Goal: Transaction & Acquisition: Purchase product/service

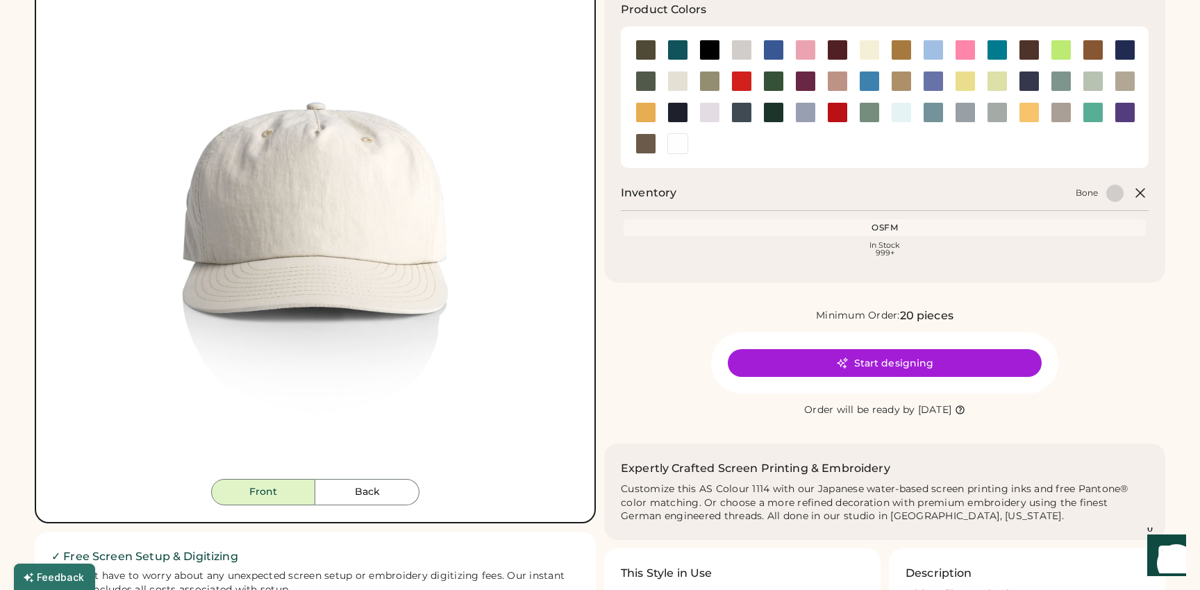
scroll to position [162, 0]
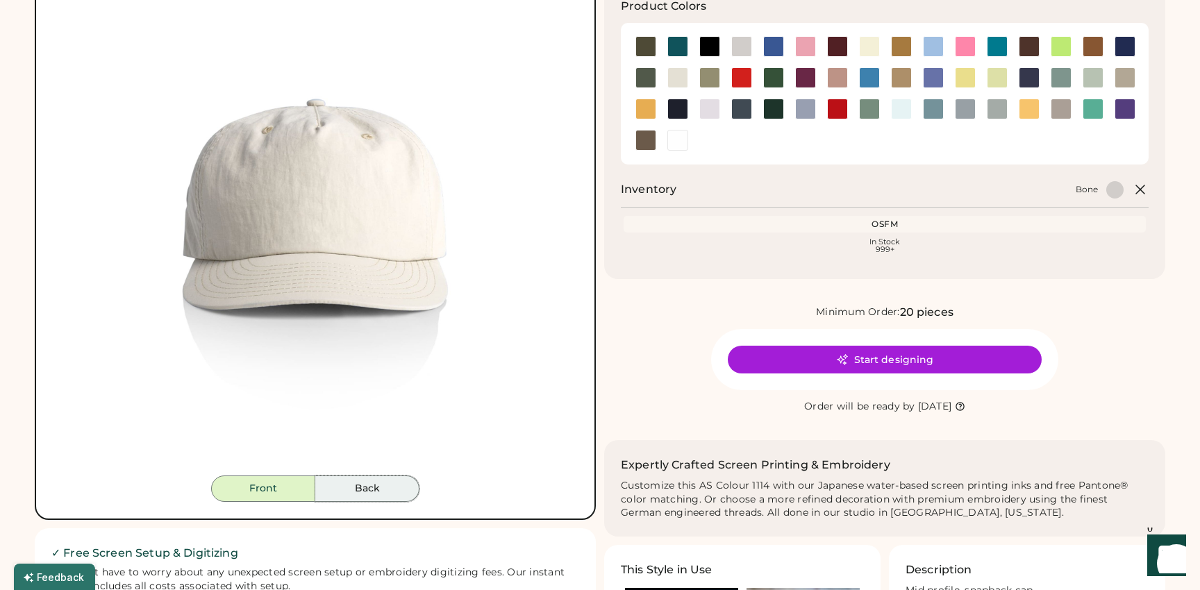
click at [370, 481] on button "Back" at bounding box center [367, 489] width 104 height 26
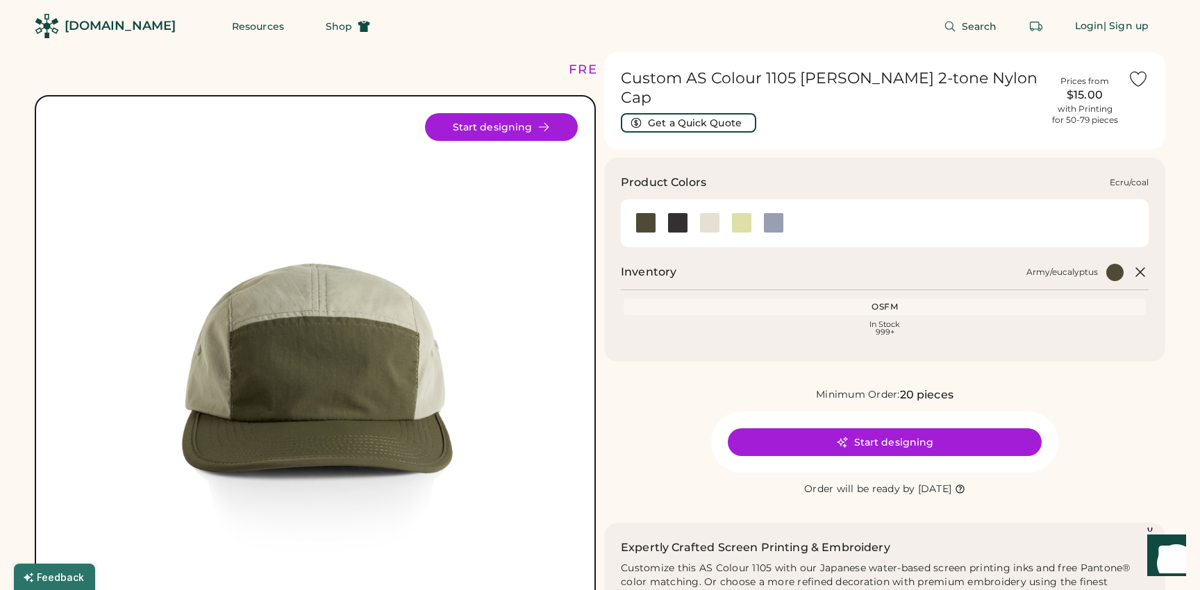
click at [712, 212] on div at bounding box center [709, 222] width 21 height 21
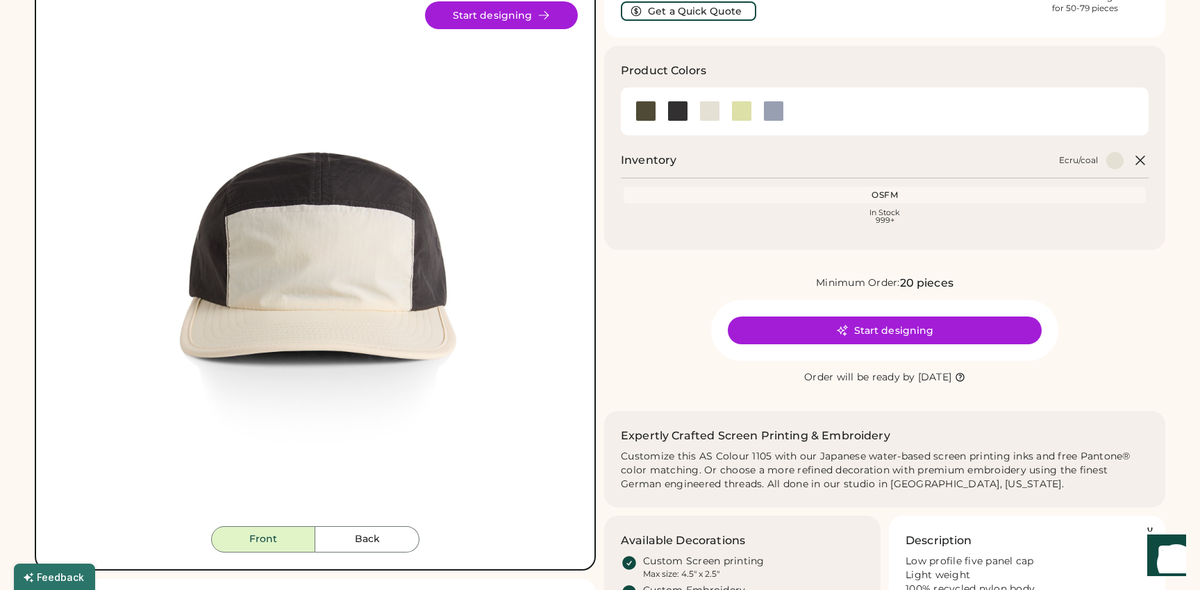
scroll to position [119, 0]
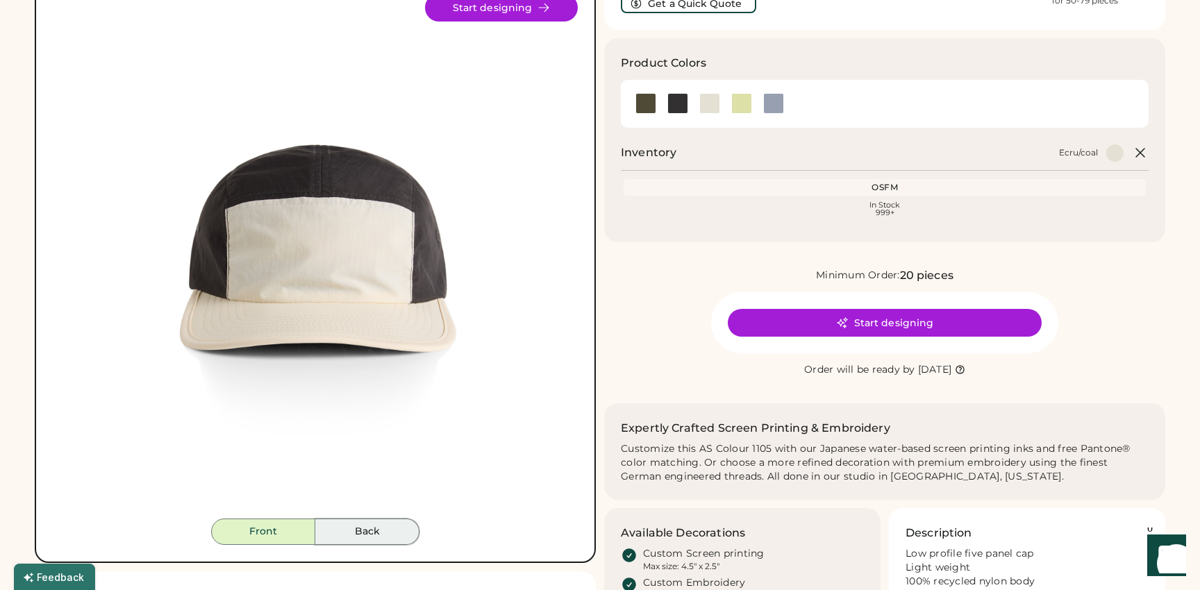
click at [374, 525] on button "Back" at bounding box center [367, 532] width 104 height 26
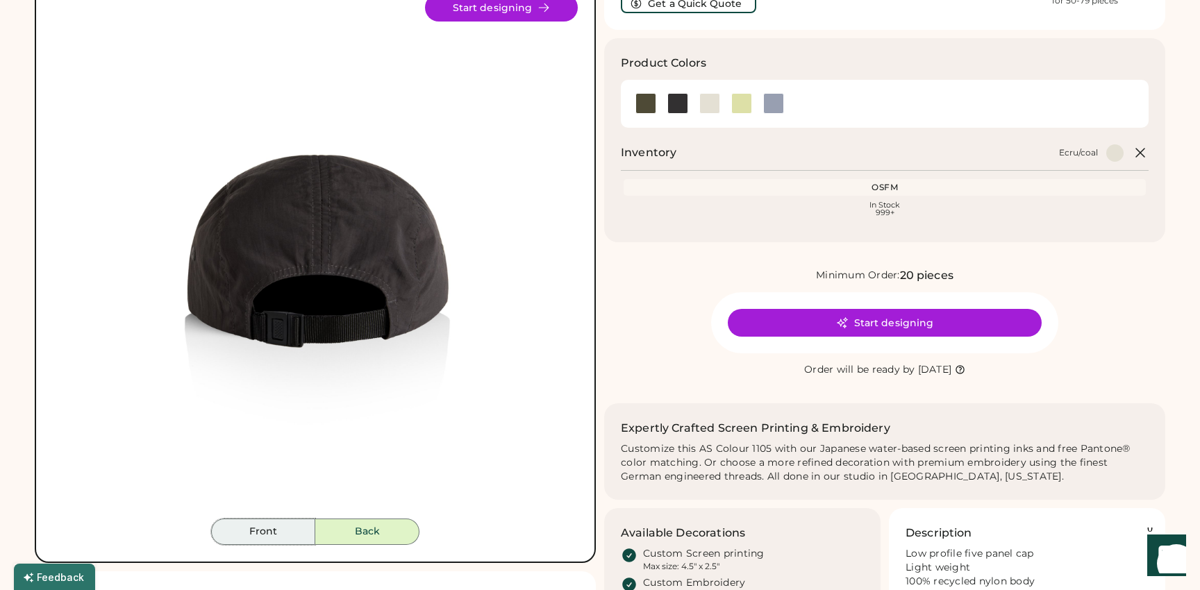
click at [292, 535] on button "Front" at bounding box center [263, 532] width 104 height 26
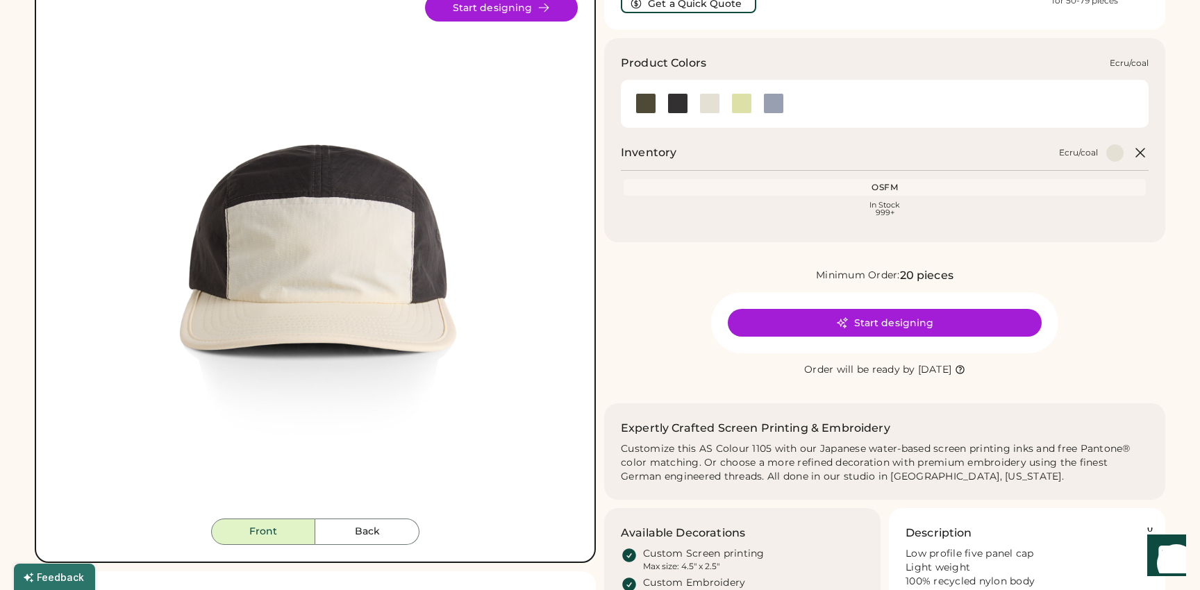
click at [708, 93] on div at bounding box center [709, 103] width 21 height 21
click at [747, 93] on div at bounding box center [741, 103] width 21 height 21
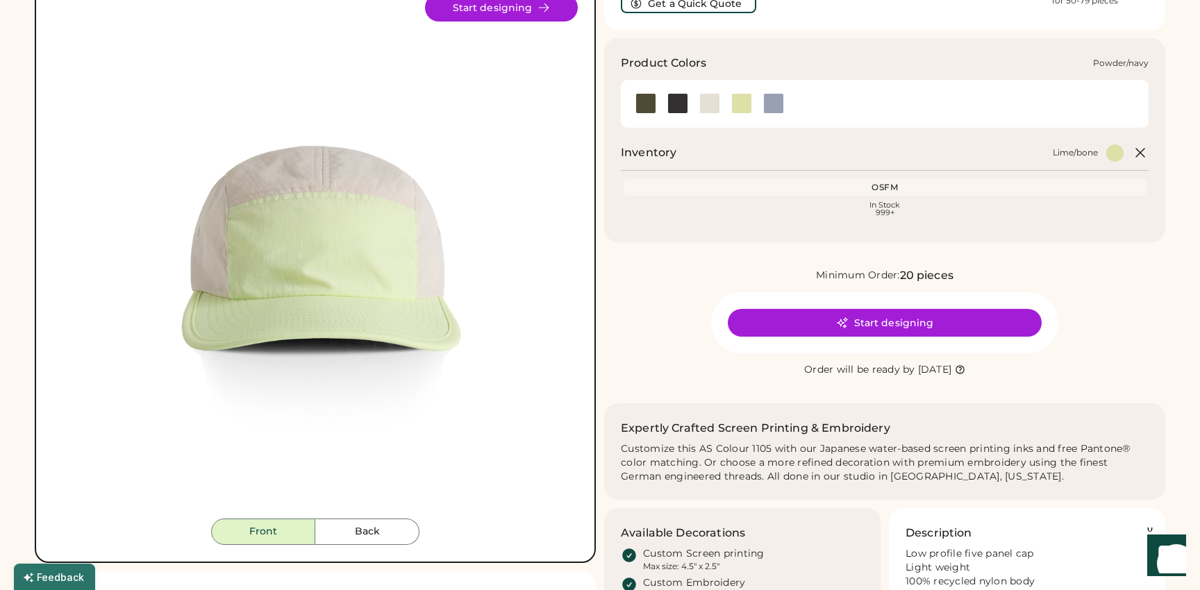
click at [769, 93] on div at bounding box center [773, 103] width 21 height 21
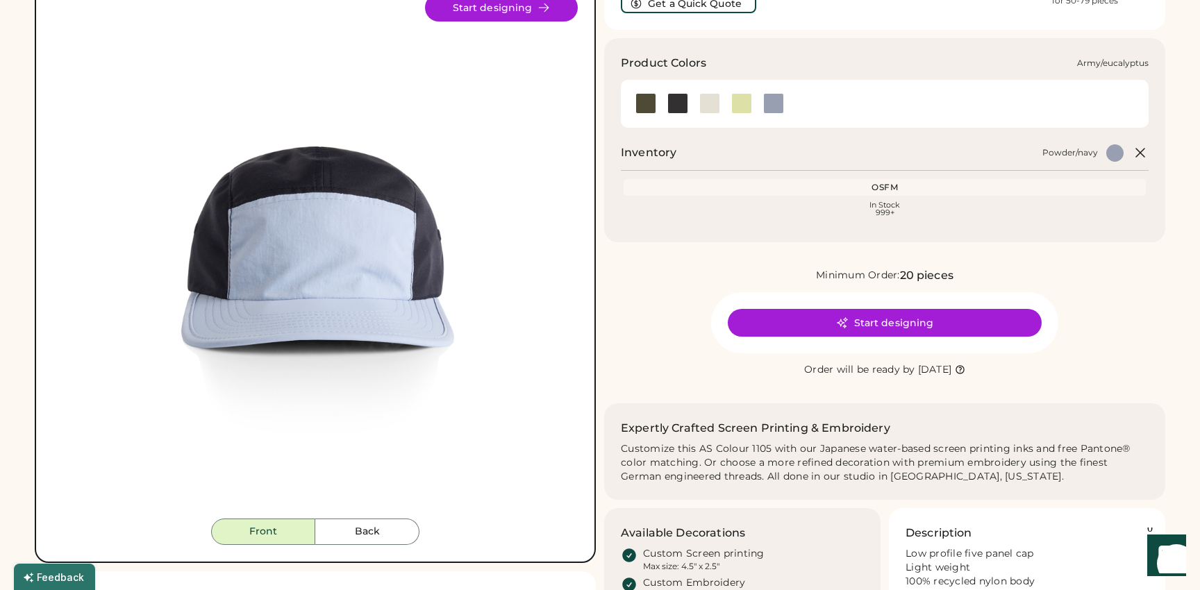
click at [642, 93] on div at bounding box center [645, 103] width 21 height 21
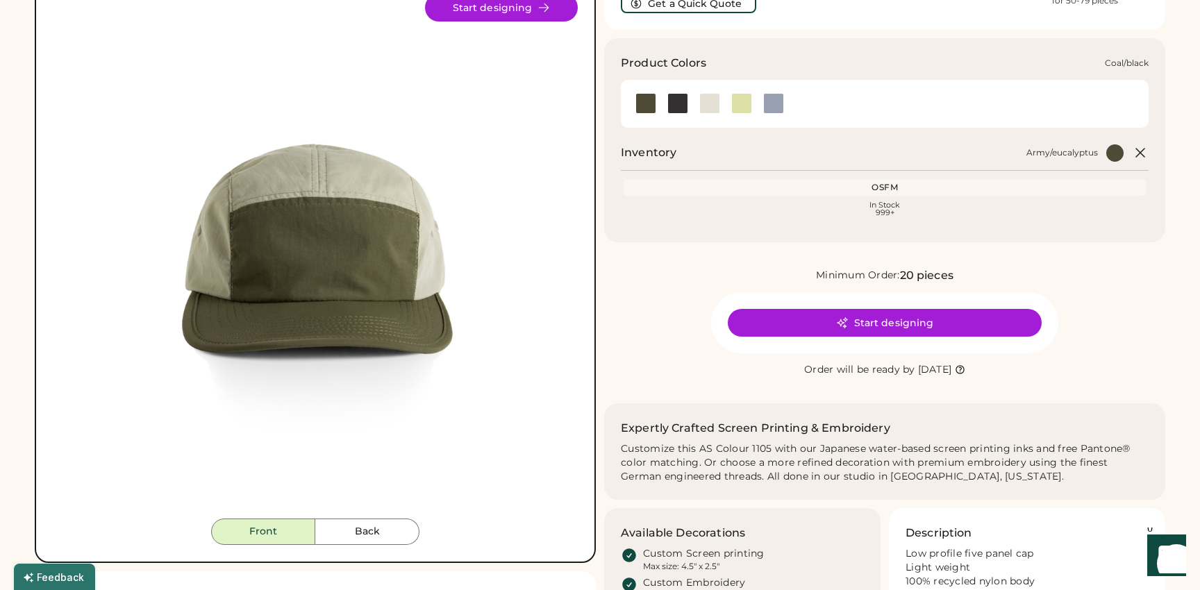
click at [679, 93] on div at bounding box center [677, 103] width 21 height 21
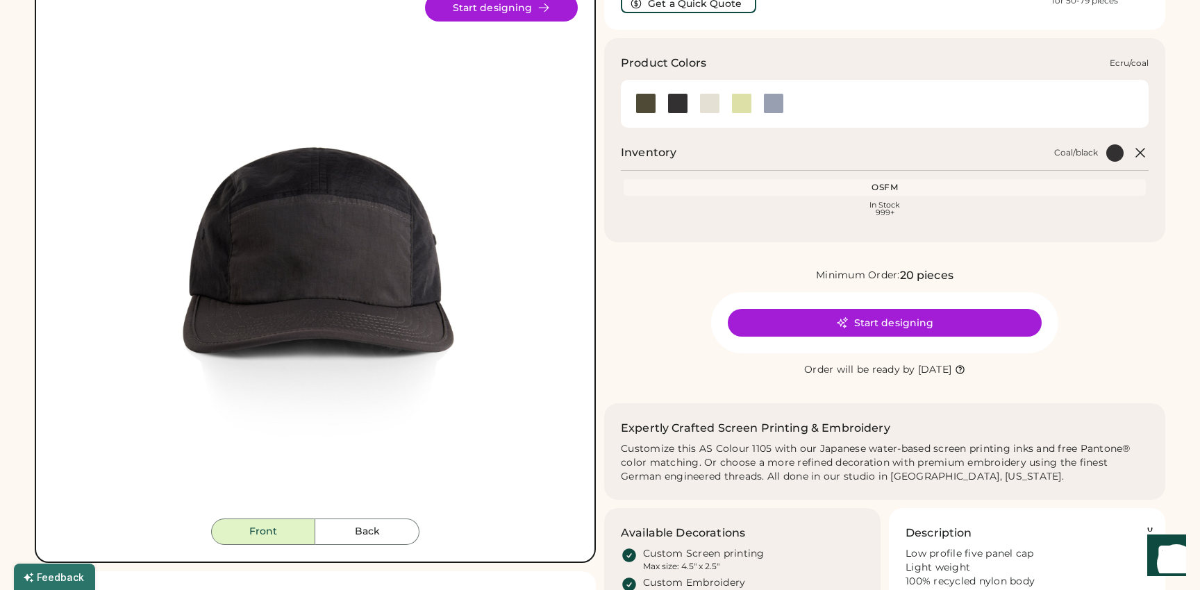
click at [716, 93] on div at bounding box center [709, 103] width 21 height 21
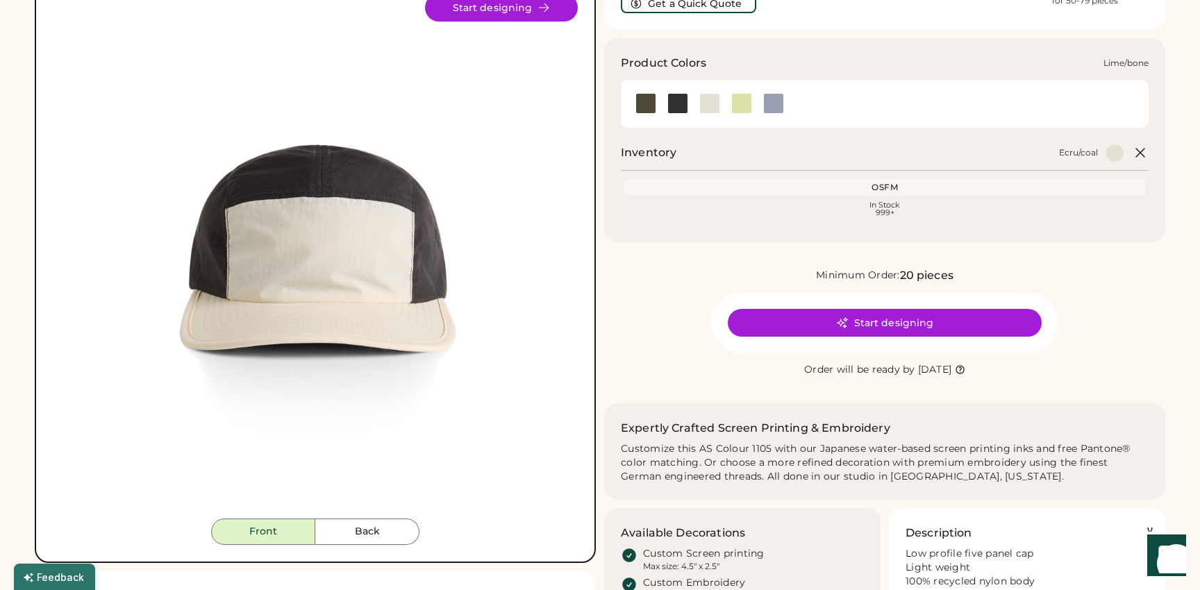
click at [737, 93] on div at bounding box center [741, 103] width 21 height 21
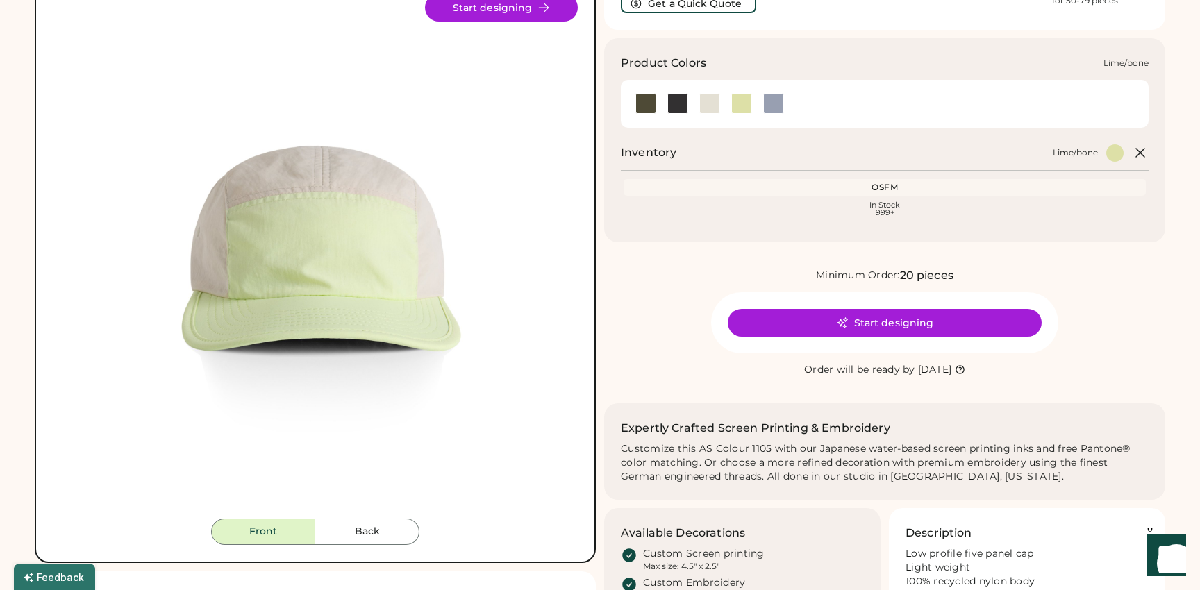
click at [737, 93] on div at bounding box center [741, 103] width 21 height 21
click at [775, 93] on div at bounding box center [773, 103] width 21 height 21
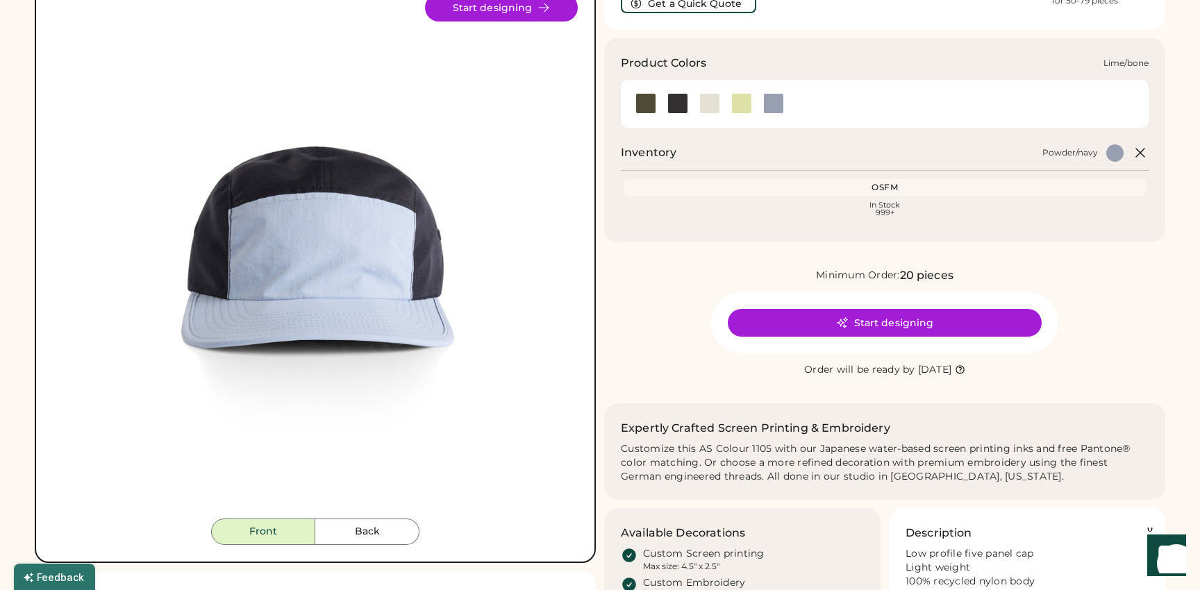
click at [737, 93] on div at bounding box center [741, 103] width 21 height 21
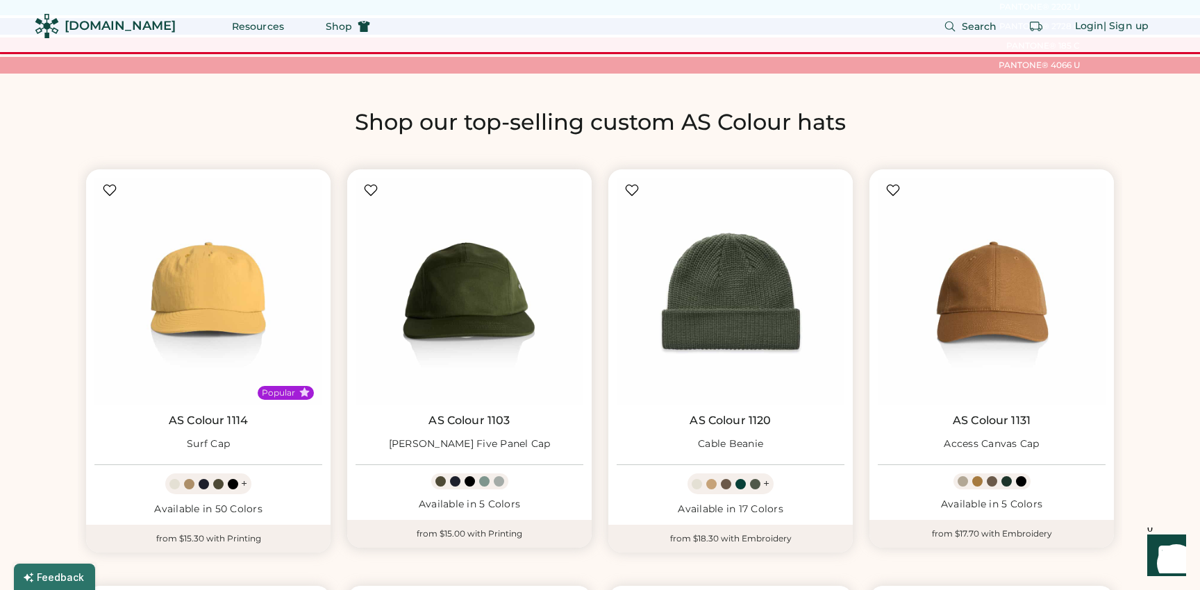
scroll to position [729, 0]
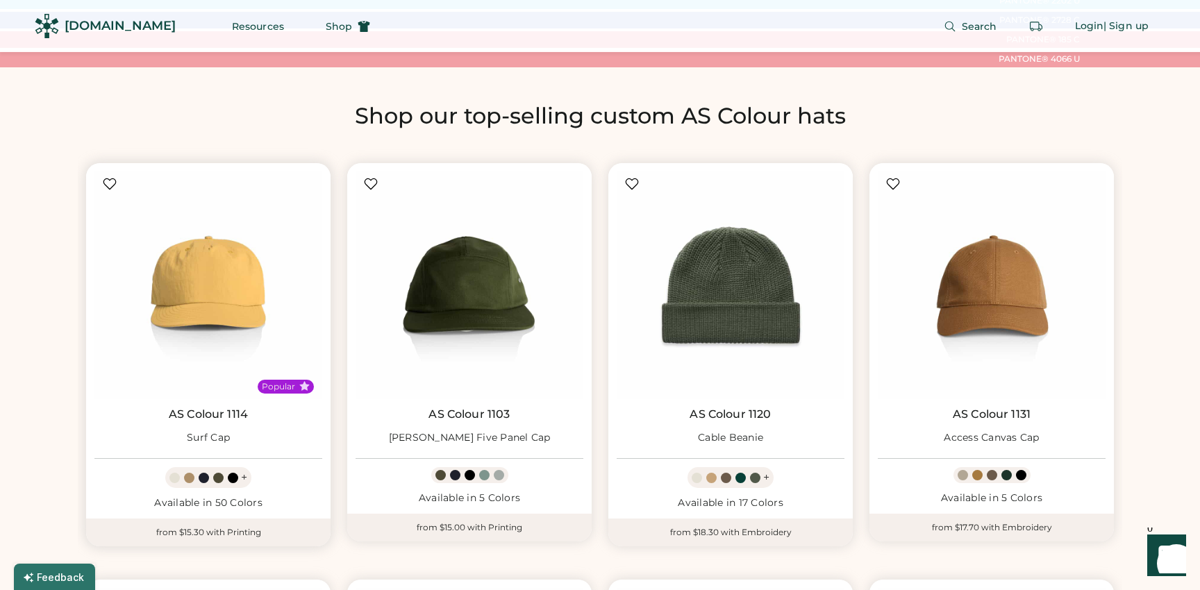
click at [201, 480] on div at bounding box center [204, 478] width 10 height 10
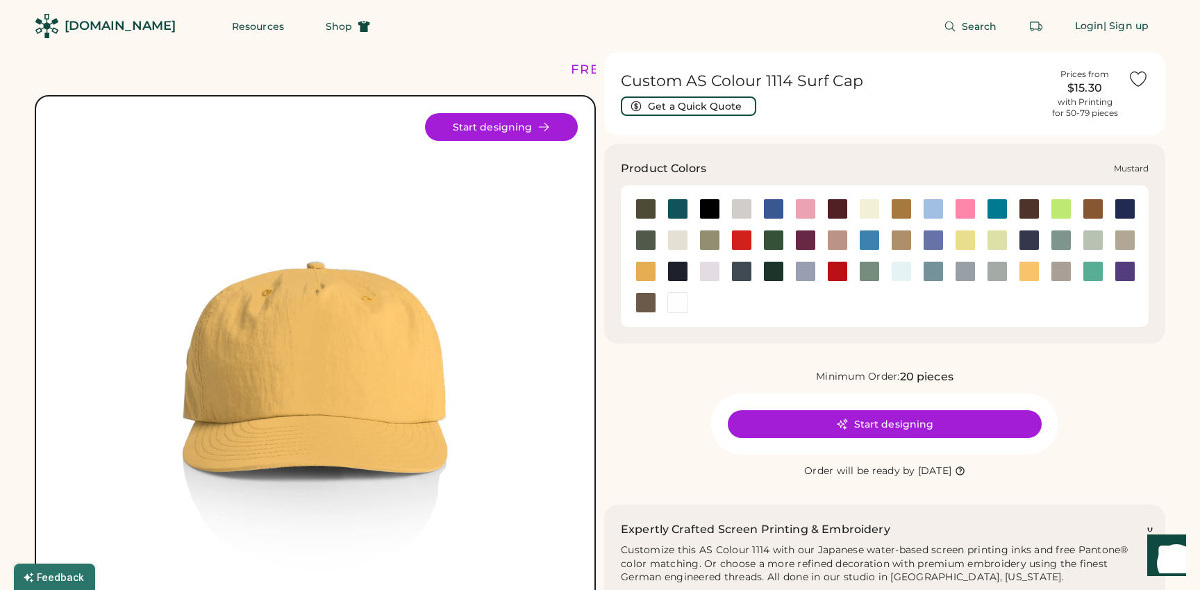
click at [649, 269] on div at bounding box center [645, 271] width 21 height 21
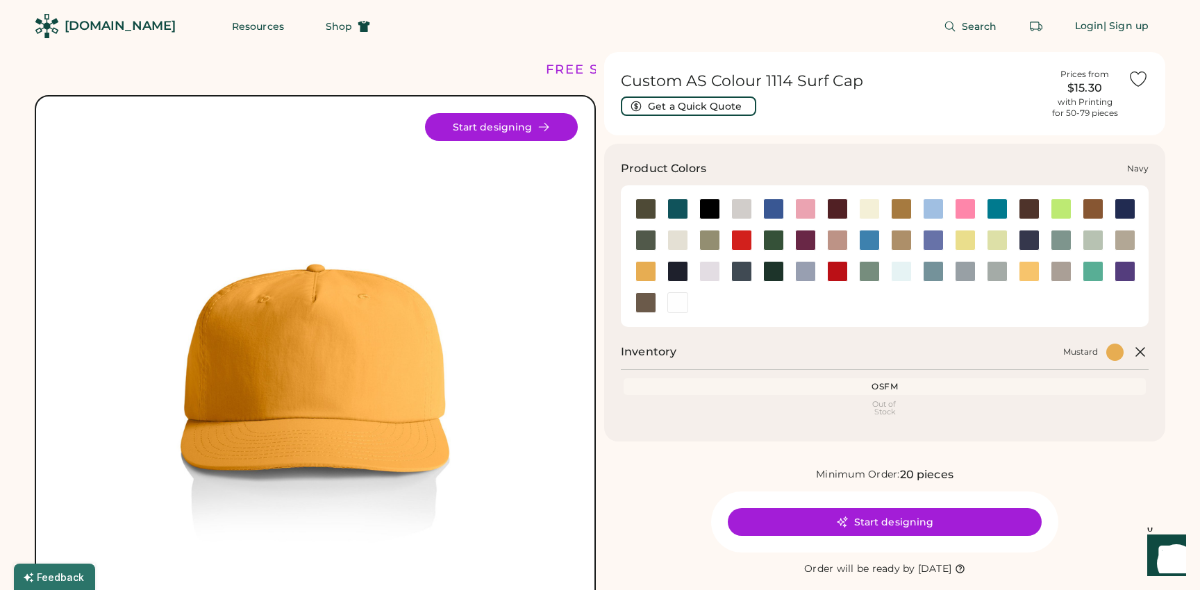
click at [684, 265] on div at bounding box center [677, 271] width 21 height 21
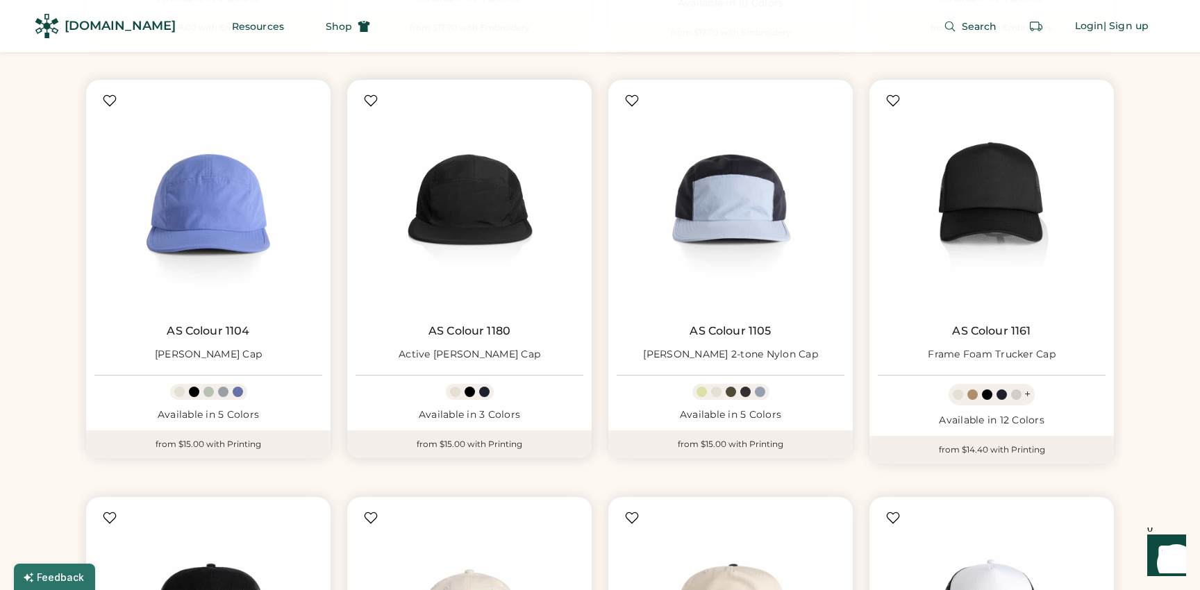
scroll to position [2481, 0]
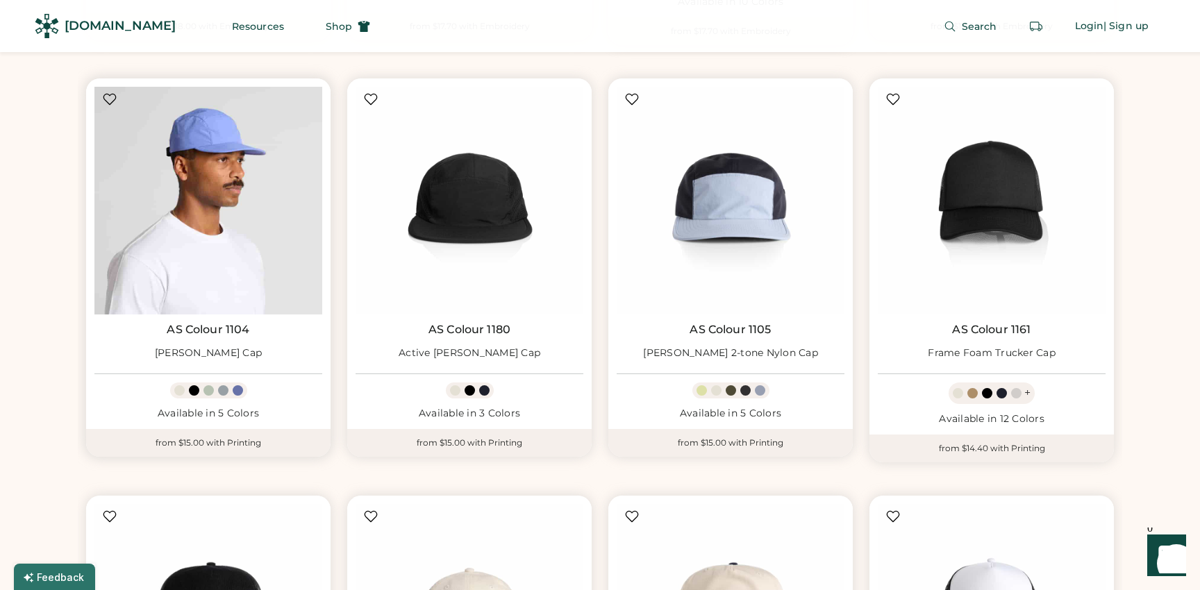
click at [228, 264] on img at bounding box center [208, 201] width 228 height 228
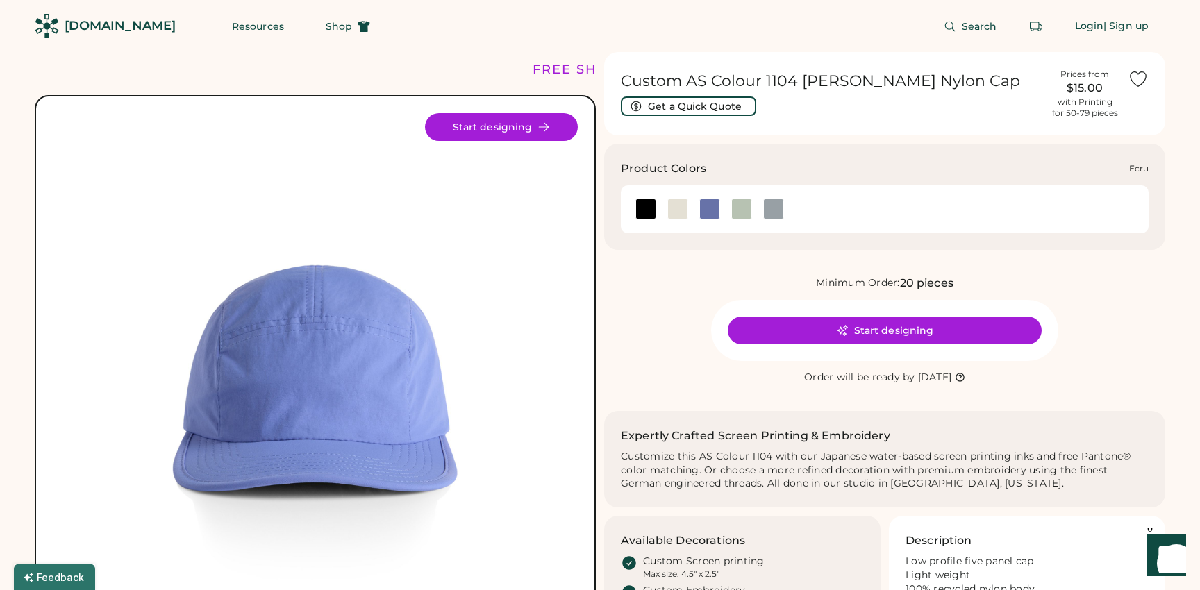
click at [674, 213] on div at bounding box center [677, 209] width 21 height 21
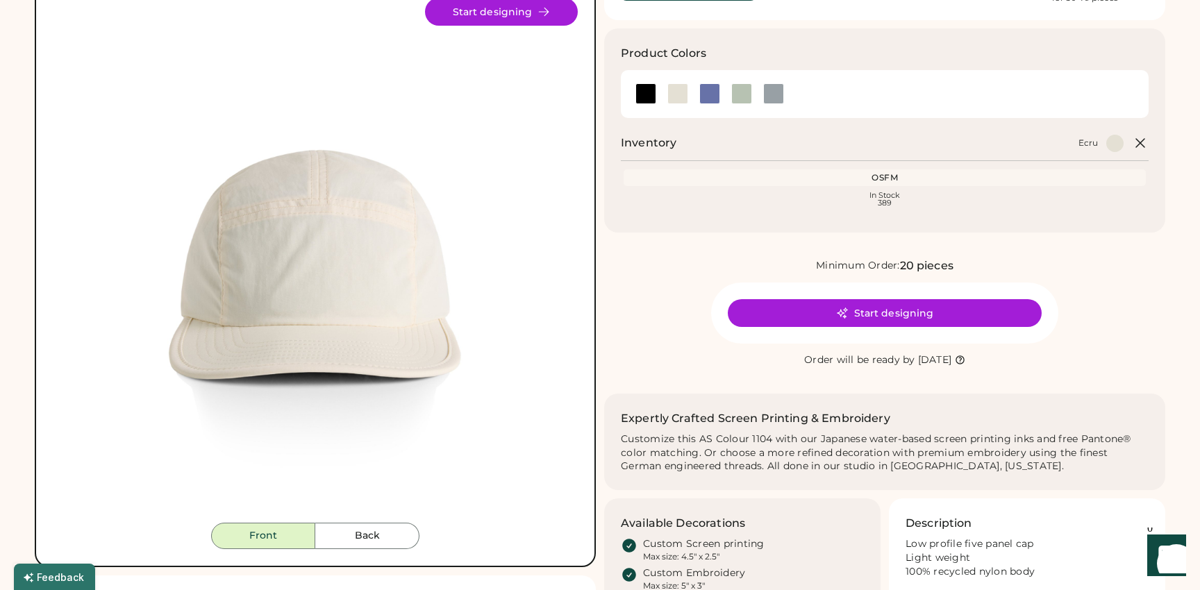
scroll to position [121, 0]
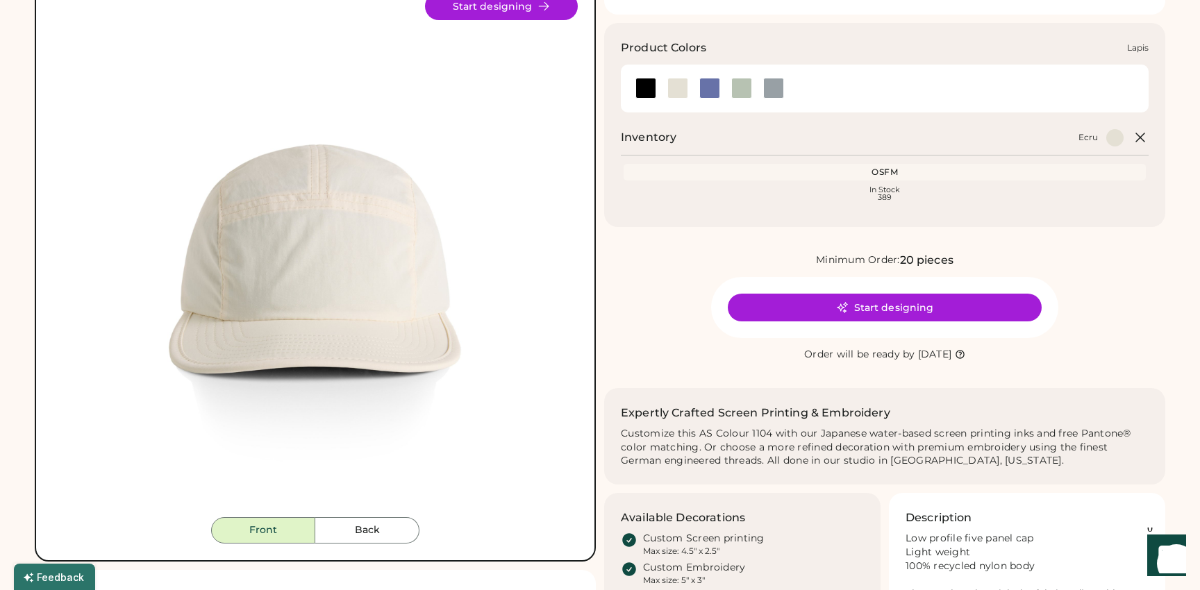
click at [712, 85] on div at bounding box center [709, 88] width 21 height 21
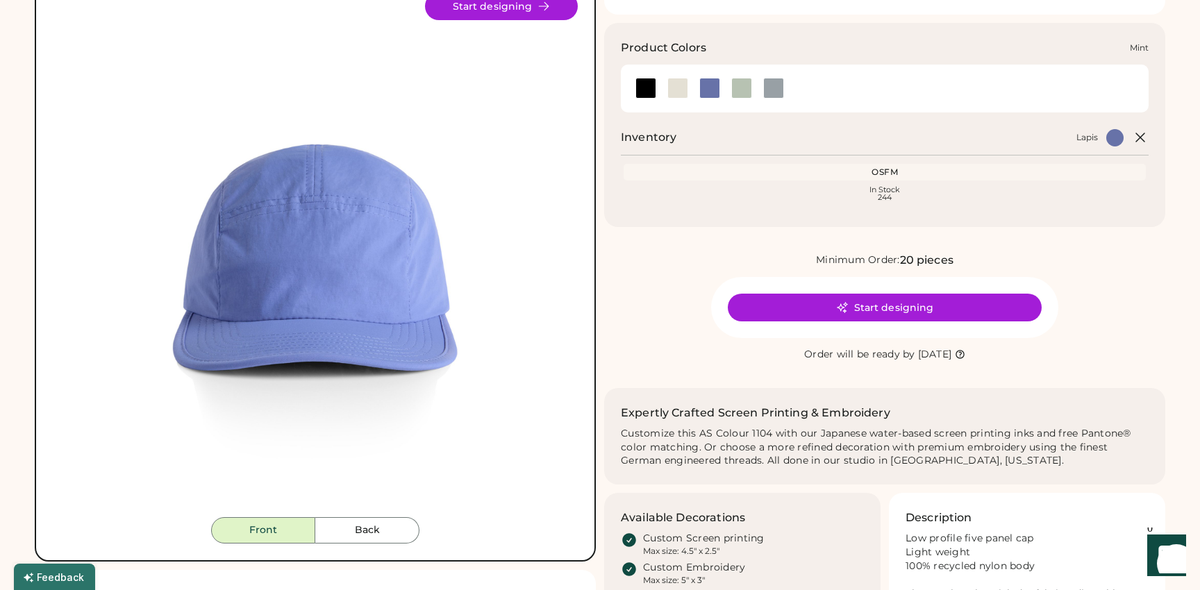
click at [737, 90] on div at bounding box center [741, 88] width 21 height 21
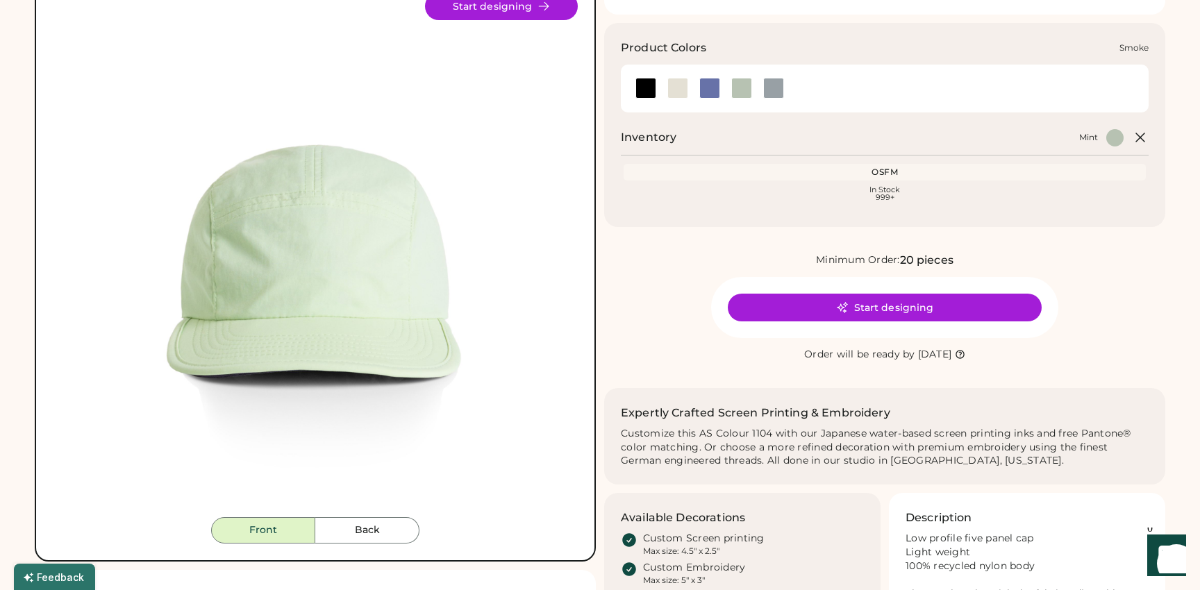
click at [778, 90] on div at bounding box center [773, 88] width 21 height 21
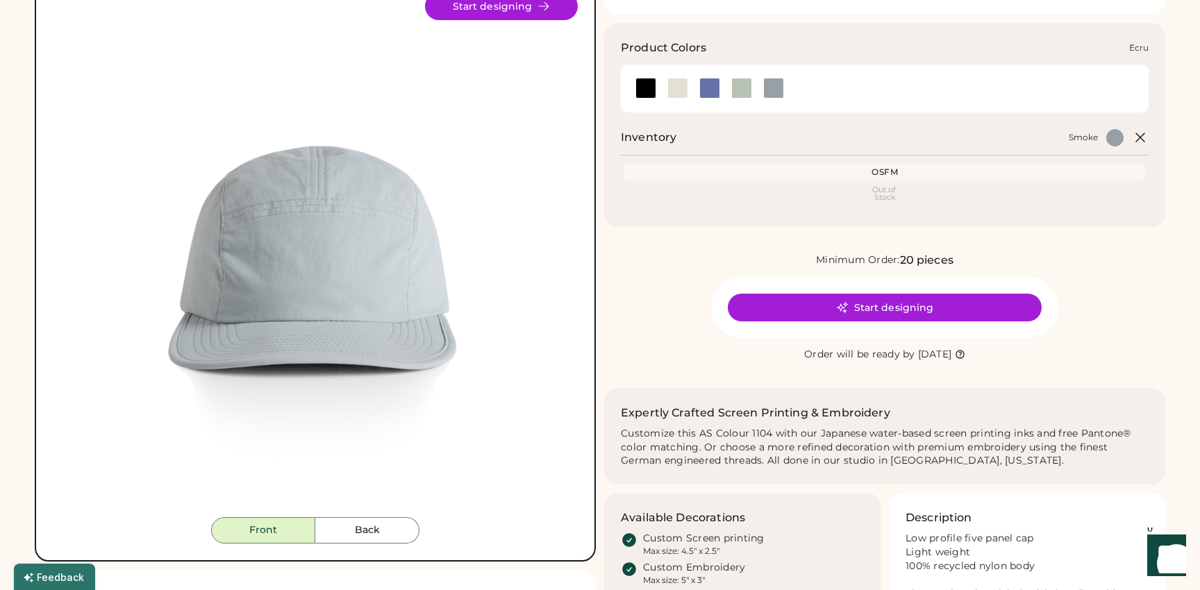
click at [672, 93] on div at bounding box center [677, 88] width 21 height 21
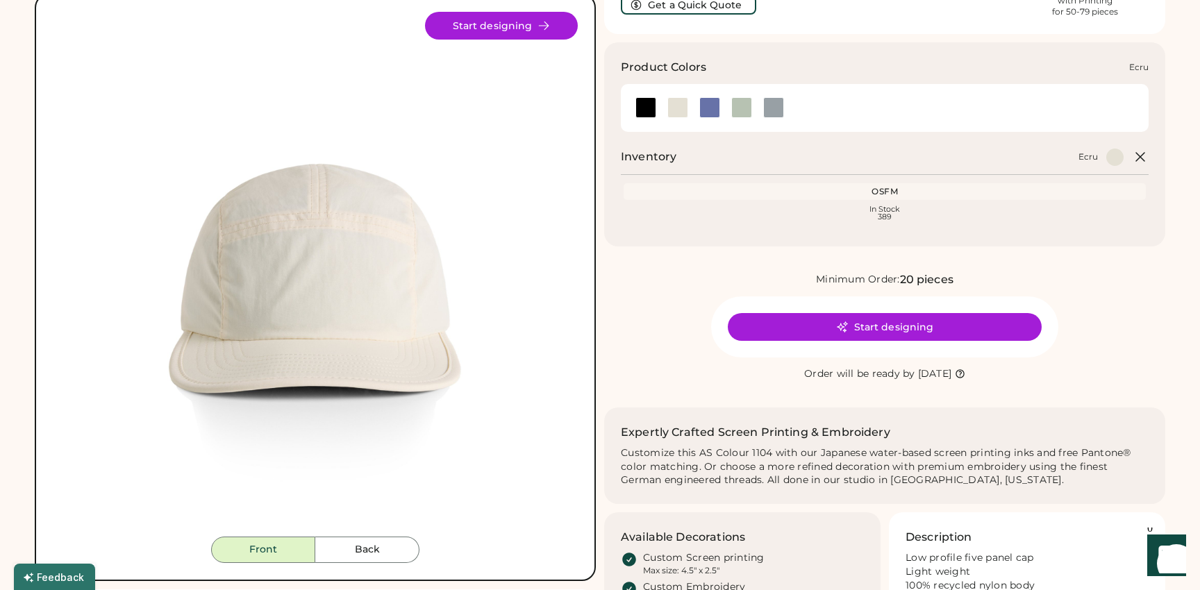
scroll to position [108, 0]
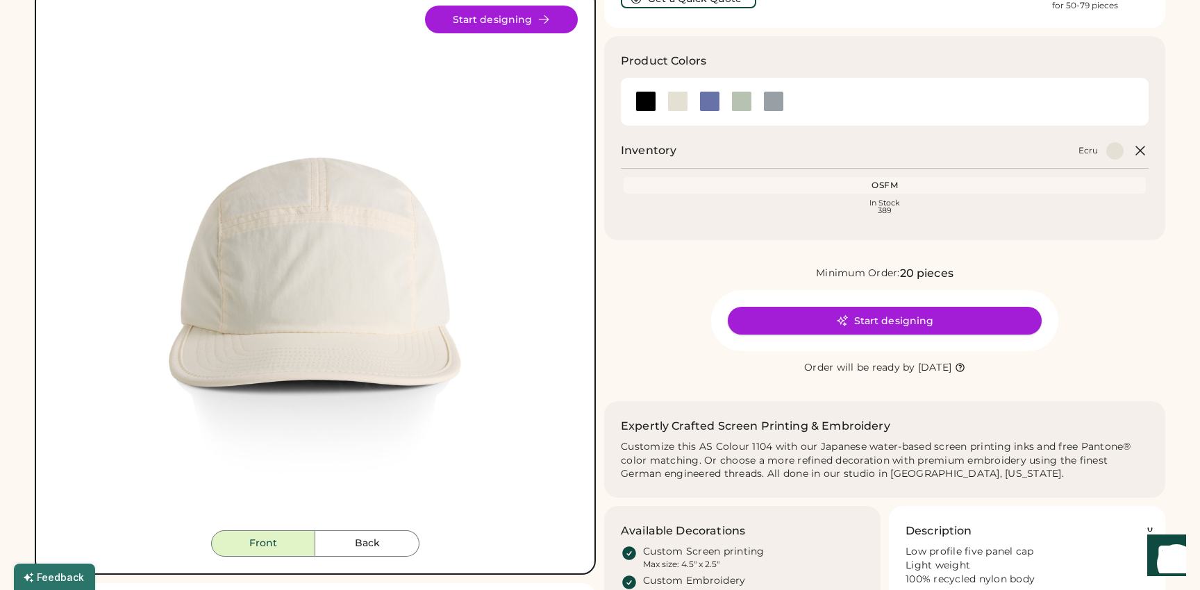
click at [824, 317] on button "Start designing" at bounding box center [885, 321] width 314 height 28
